Goal: Transaction & Acquisition: Book appointment/travel/reservation

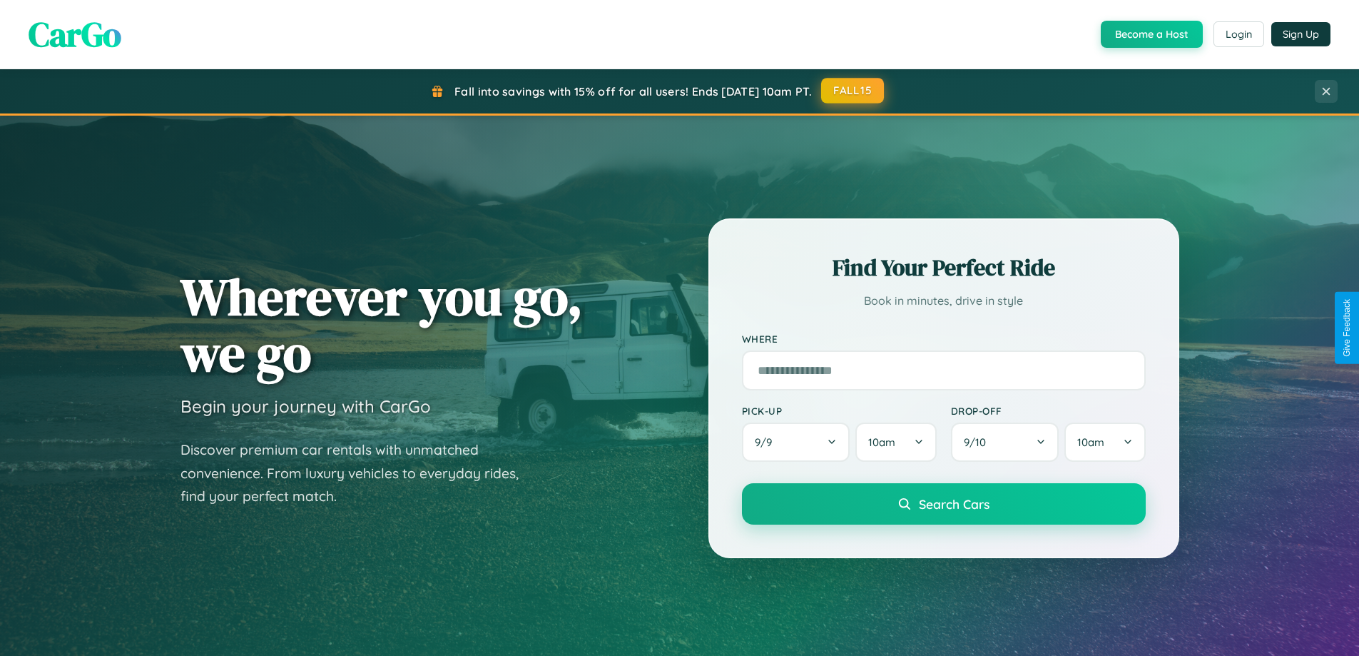
click at [853, 91] on button "FALL15" at bounding box center [852, 91] width 63 height 26
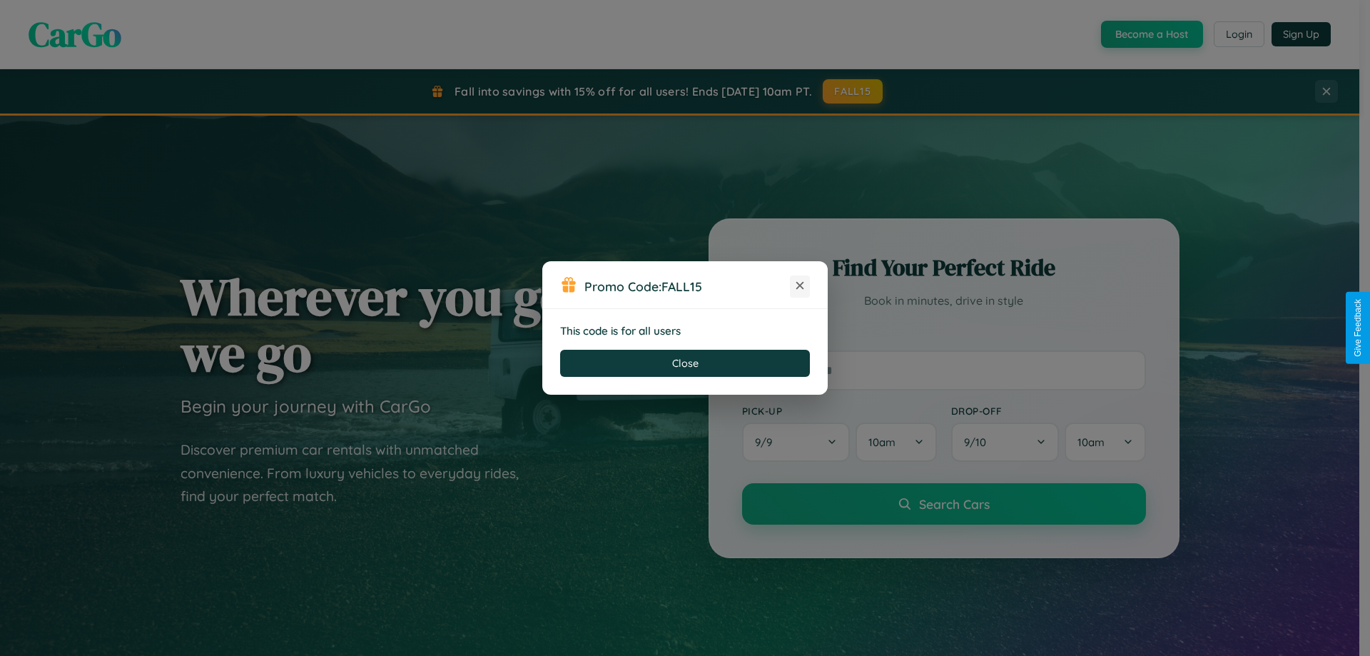
click at [800, 286] on icon at bounding box center [800, 285] width 14 height 14
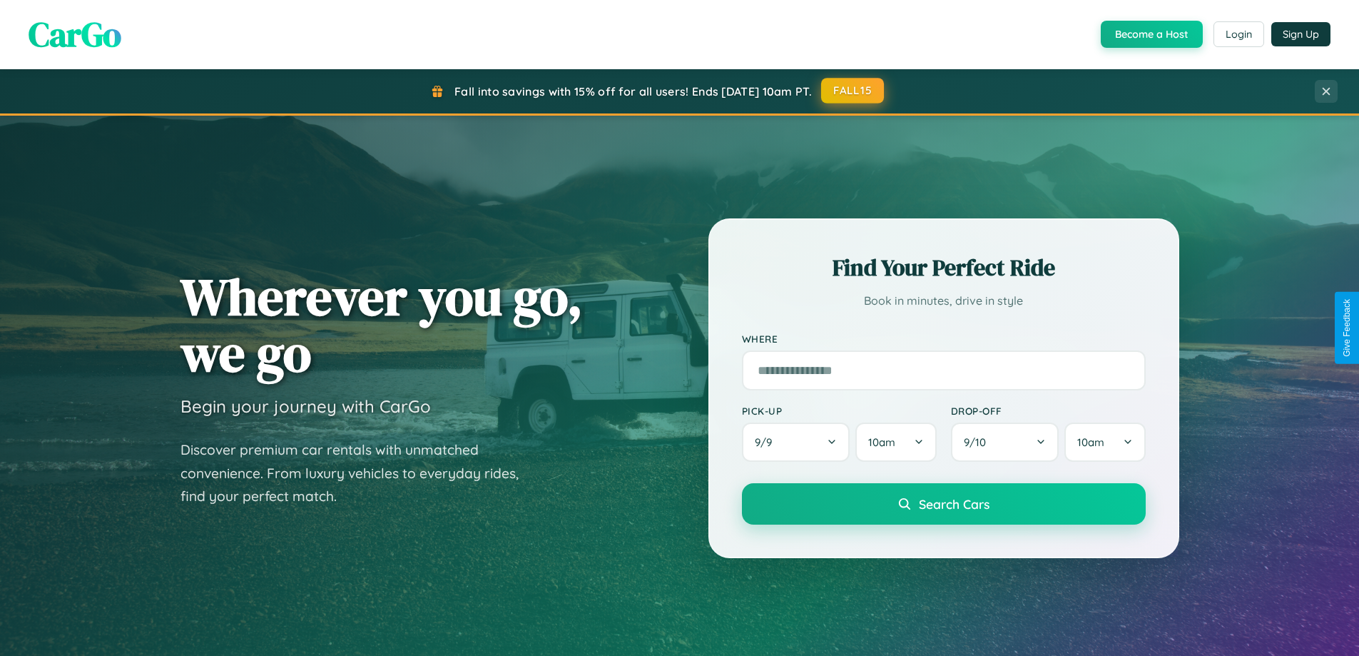
click at [853, 91] on button "FALL15" at bounding box center [852, 91] width 63 height 26
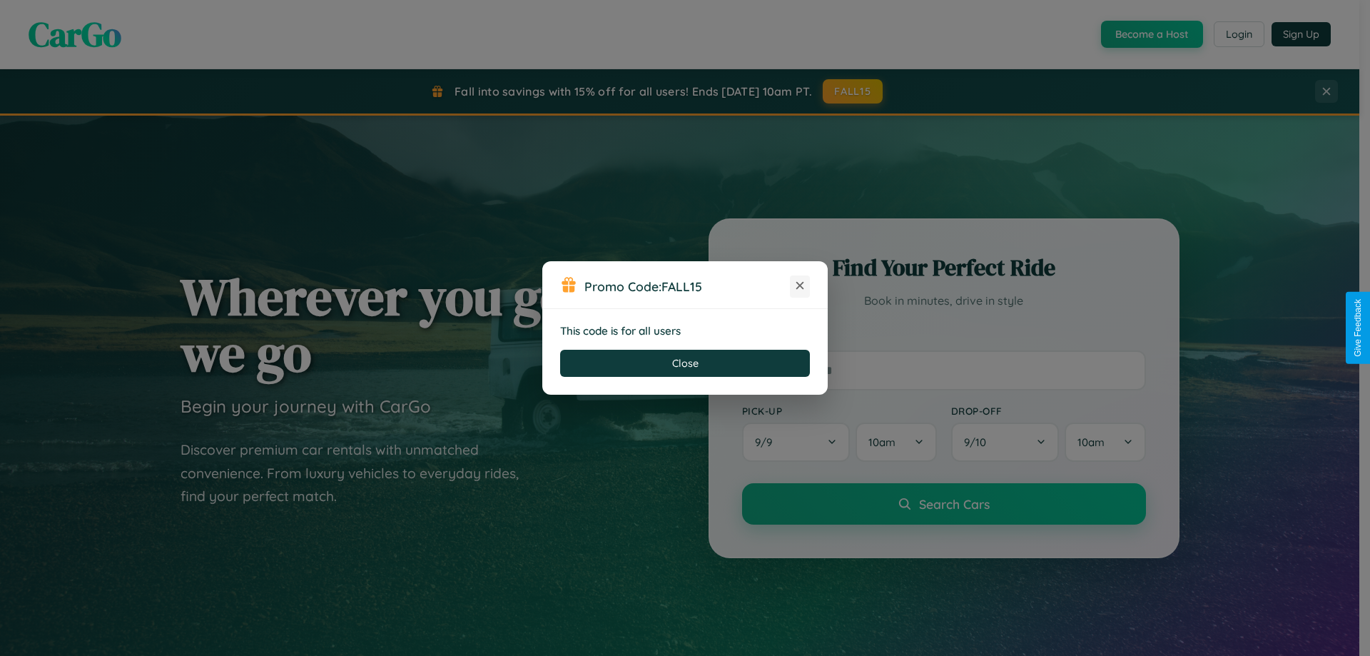
click at [800, 286] on icon at bounding box center [800, 285] width 14 height 14
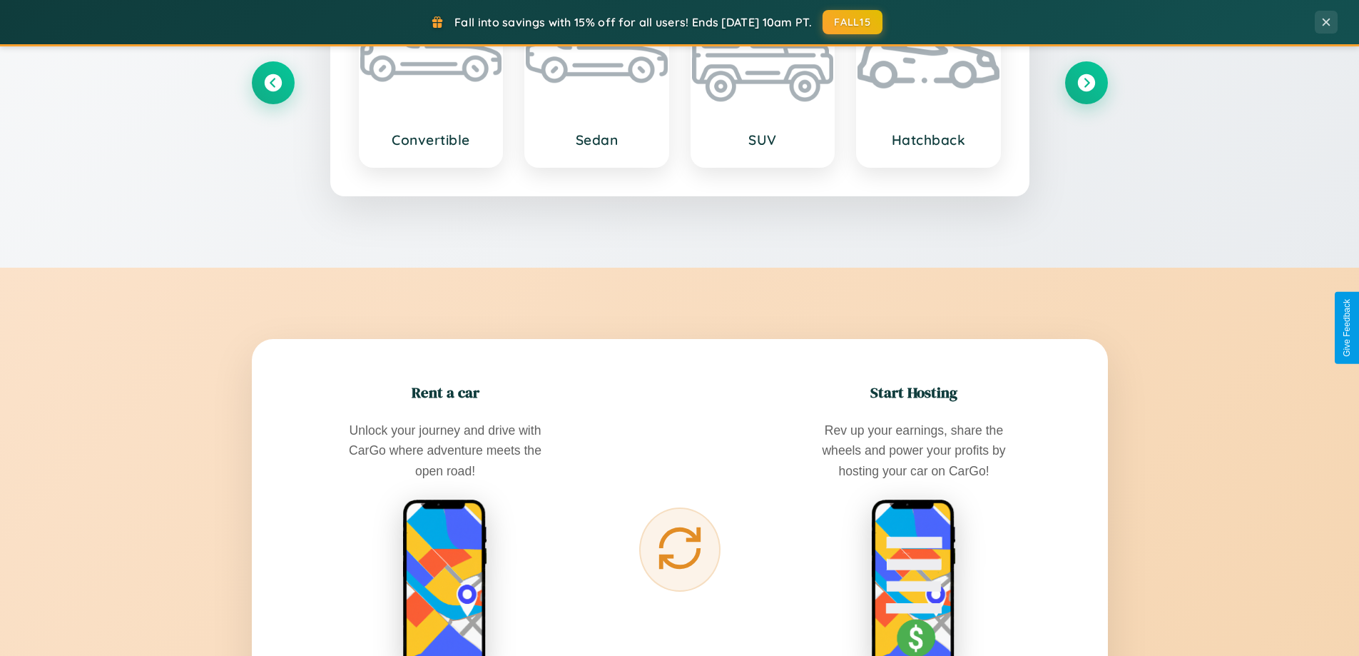
scroll to position [2745, 0]
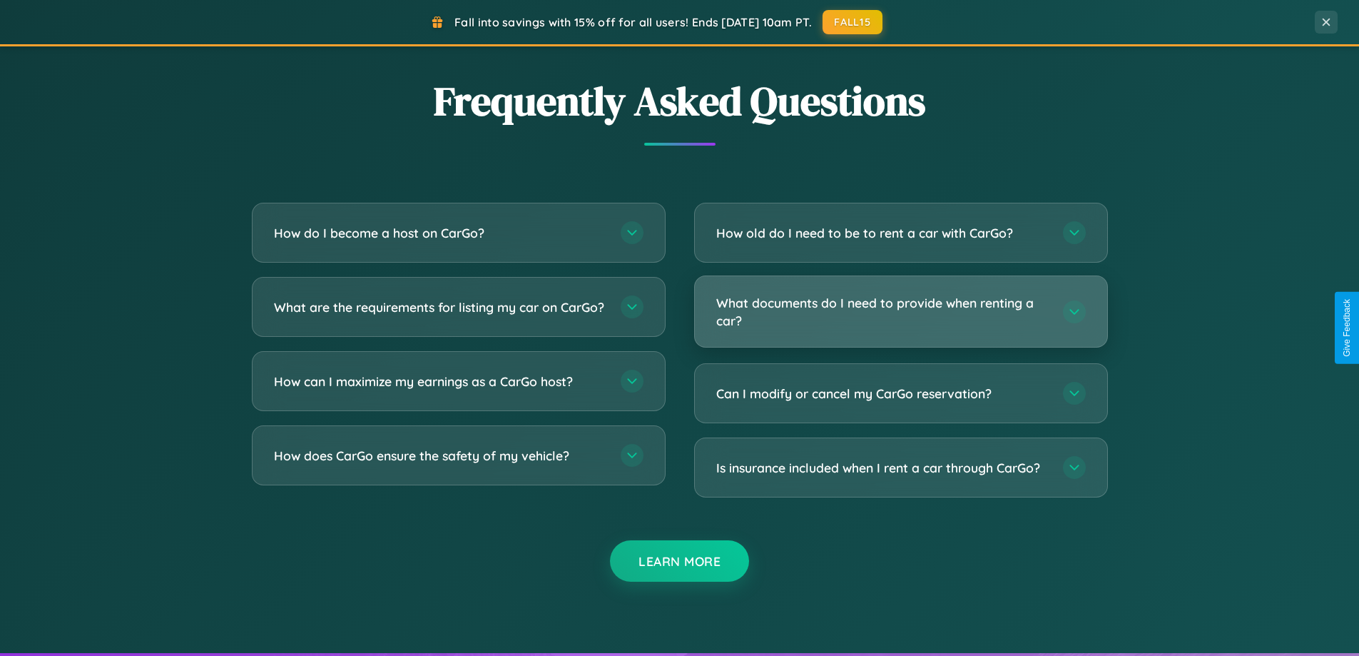
click at [900, 311] on h3 "What documents do I need to provide when renting a car?" at bounding box center [882, 311] width 332 height 35
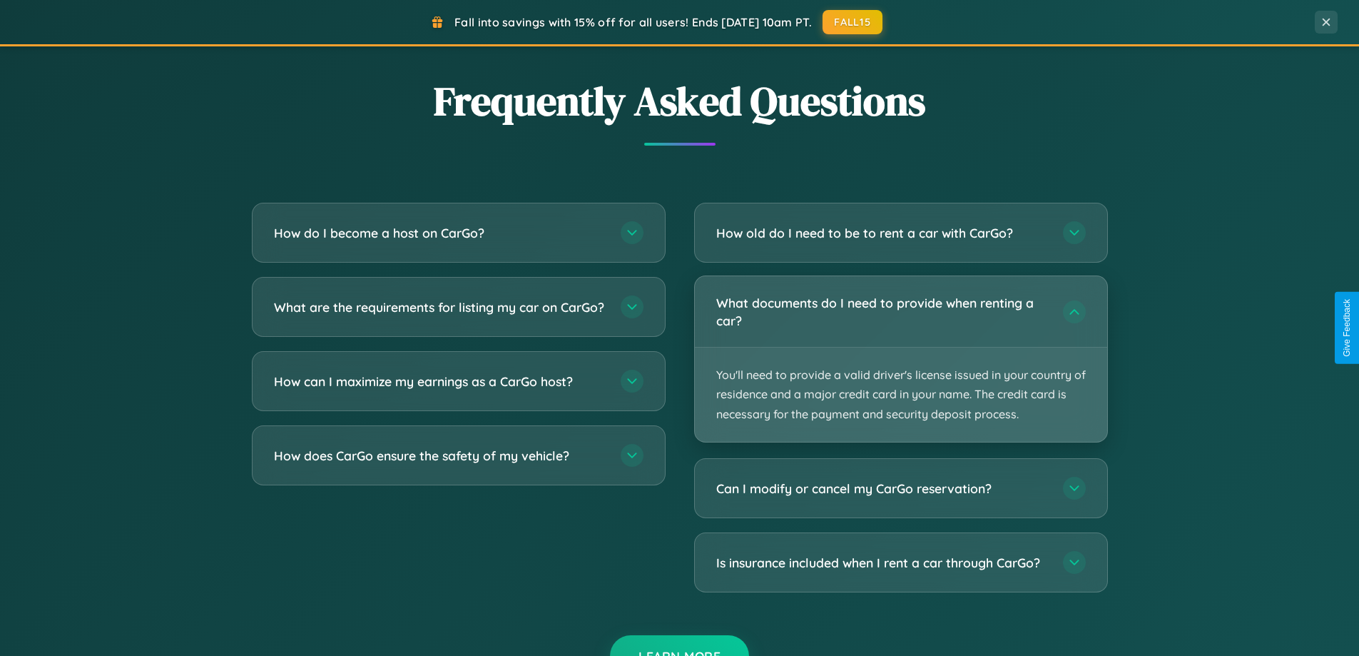
click at [900, 358] on p "You'll need to provide a valid driver's license issued in your country of resid…" at bounding box center [901, 394] width 412 height 94
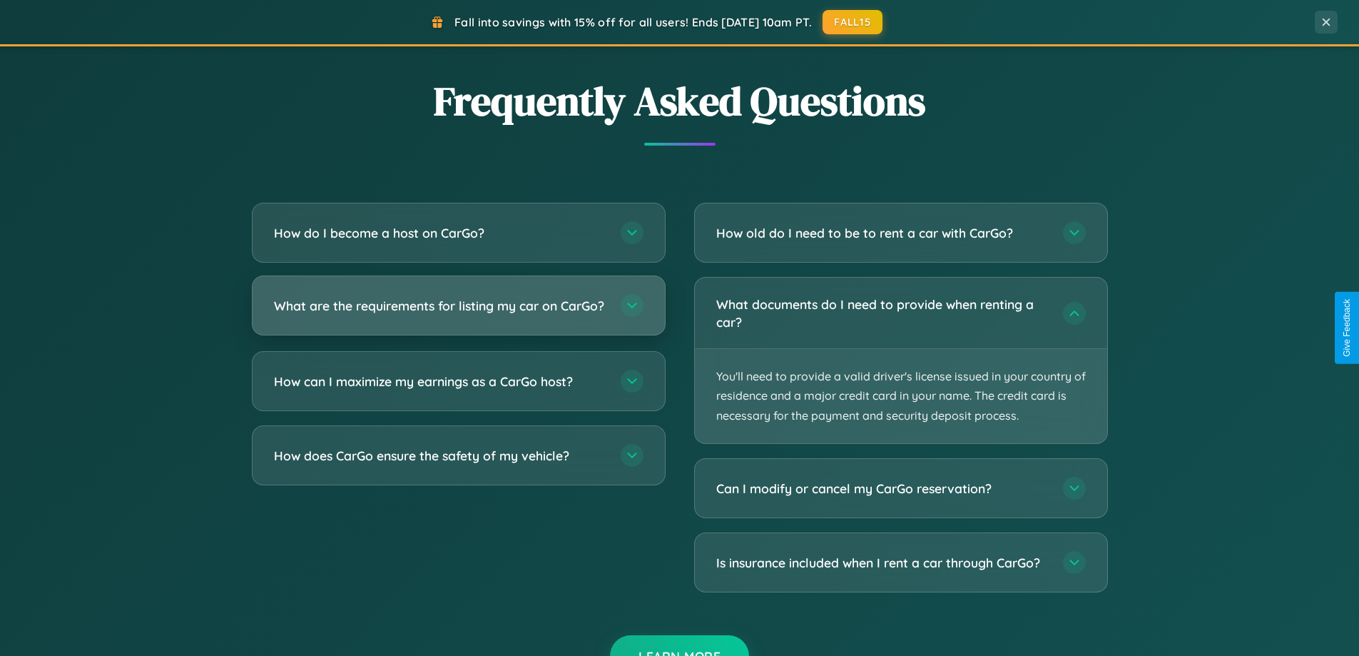
click at [458, 312] on h3 "What are the requirements for listing my car on CarGo?" at bounding box center [440, 306] width 332 height 18
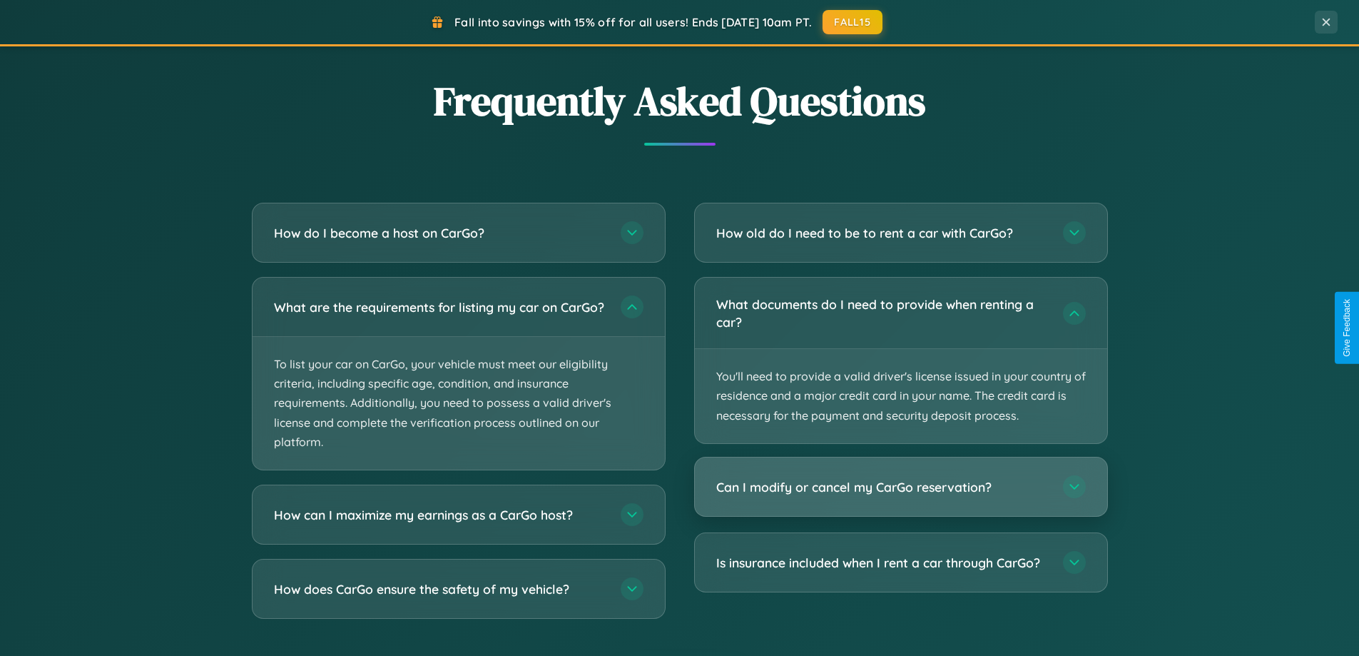
click at [900, 487] on h3 "Can I modify or cancel my CarGo reservation?" at bounding box center [882, 487] width 332 height 18
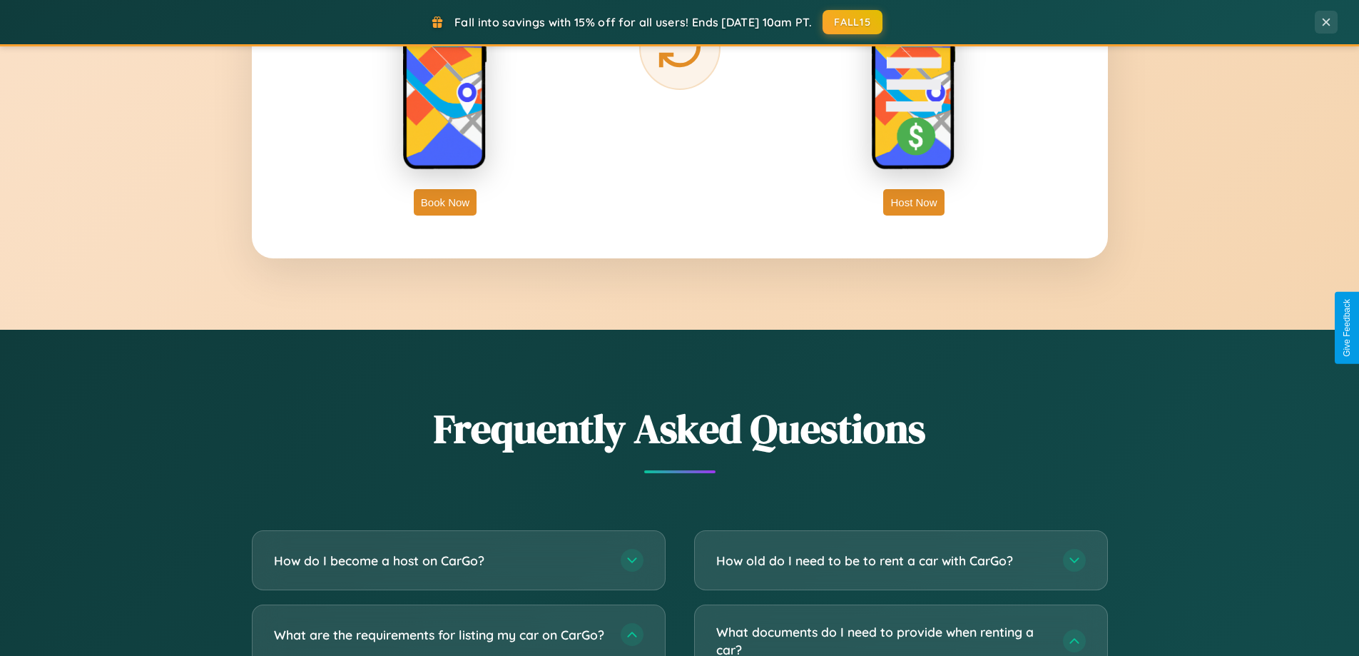
scroll to position [2292, 0]
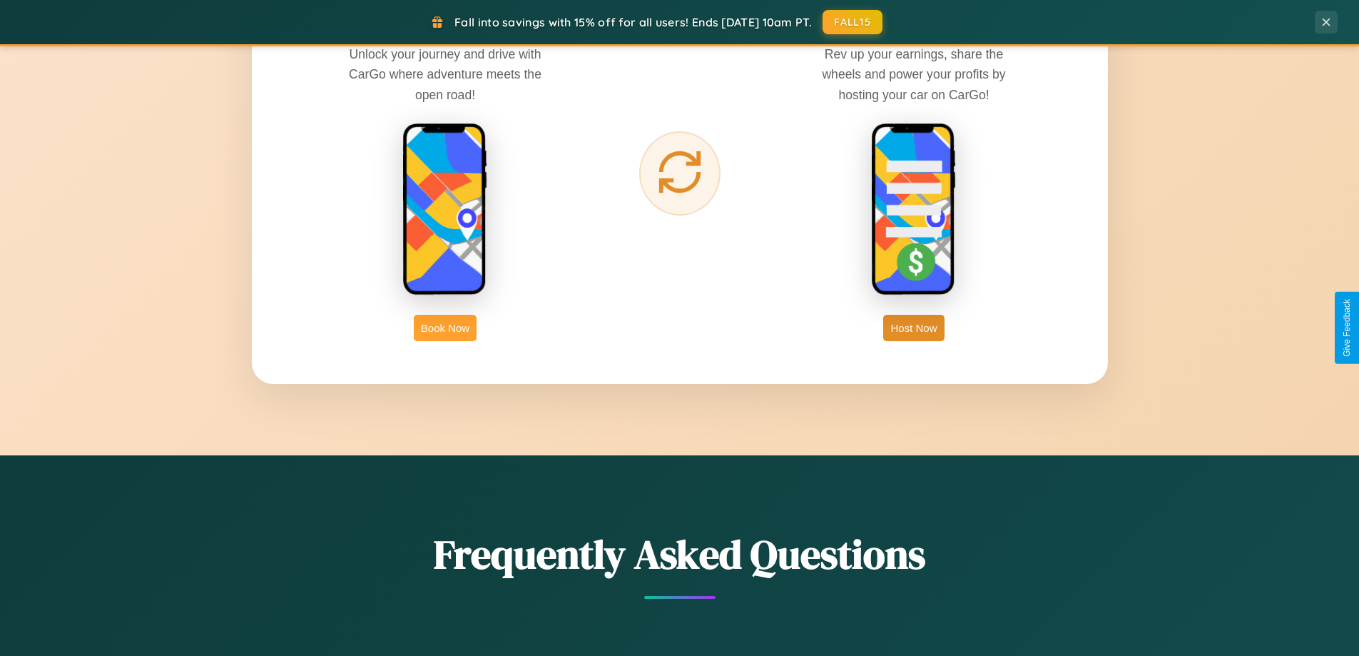
click at [445, 327] on button "Book Now" at bounding box center [445, 328] width 63 height 26
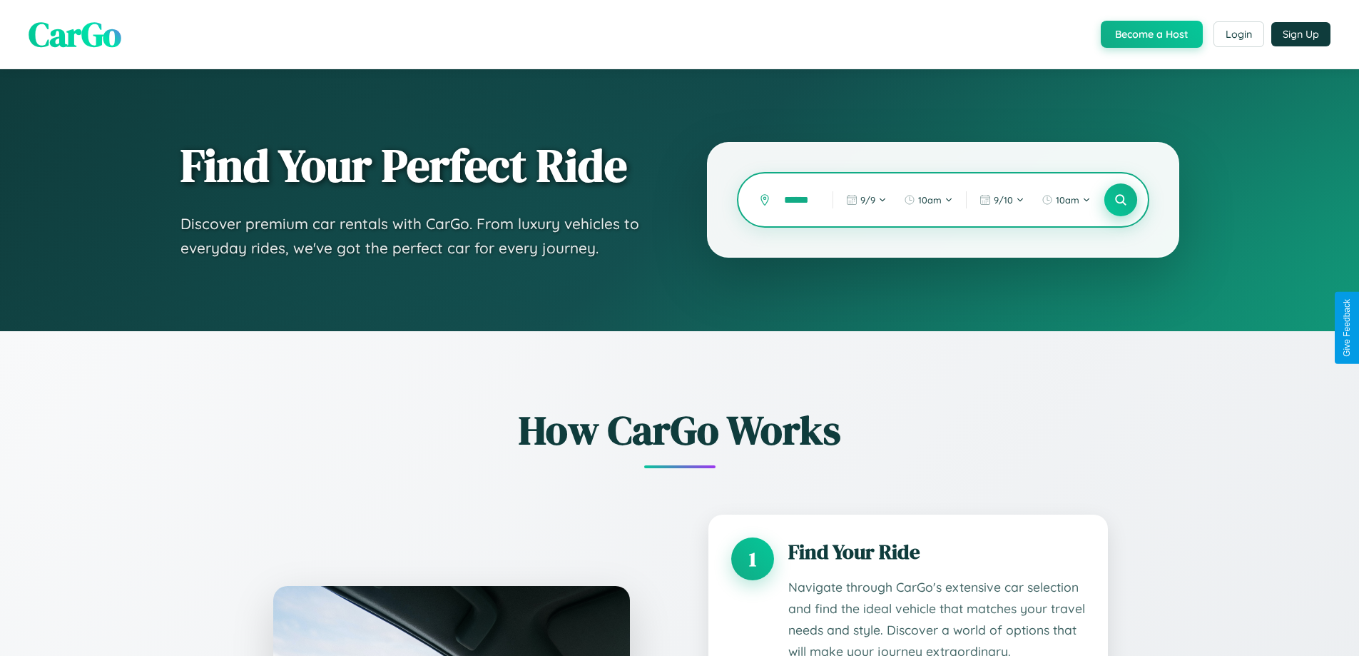
type input "******"
click at [1120, 200] on icon at bounding box center [1121, 200] width 14 height 14
